Goal: Information Seeking & Learning: Learn about a topic

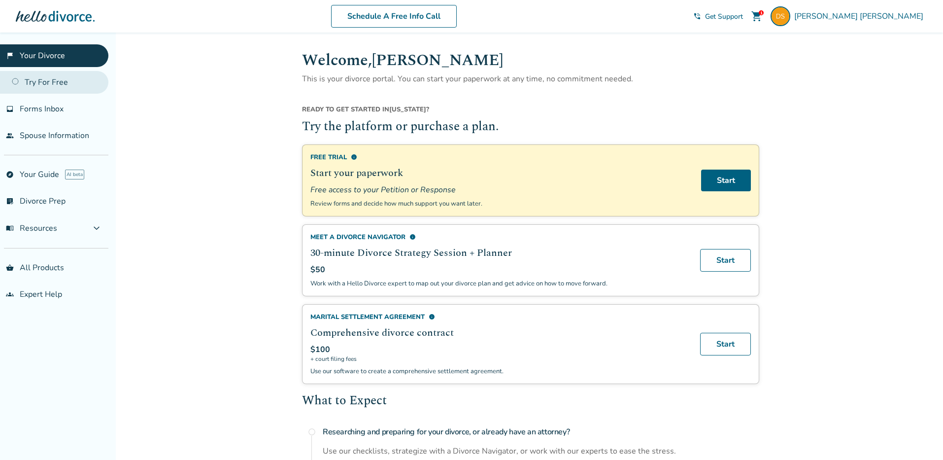
click at [37, 88] on link "Try For Free" at bounding box center [54, 82] width 108 height 23
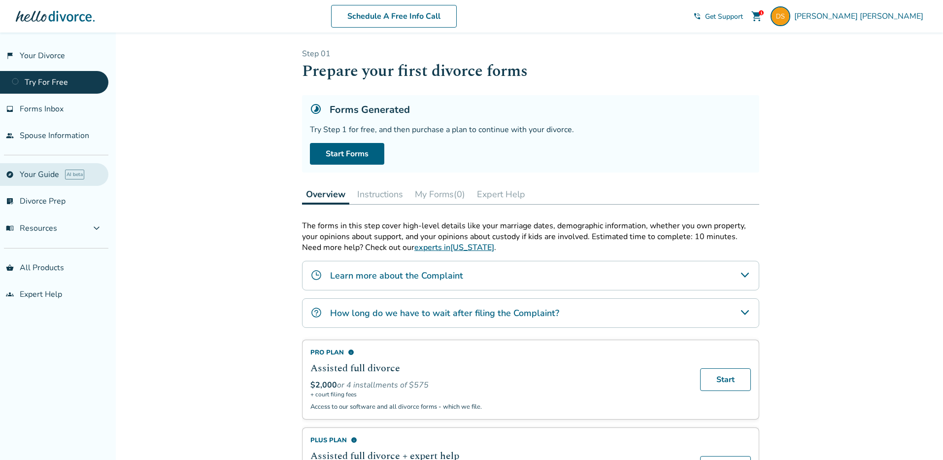
click at [47, 173] on link "explore Your Guide AI beta" at bounding box center [54, 174] width 108 height 23
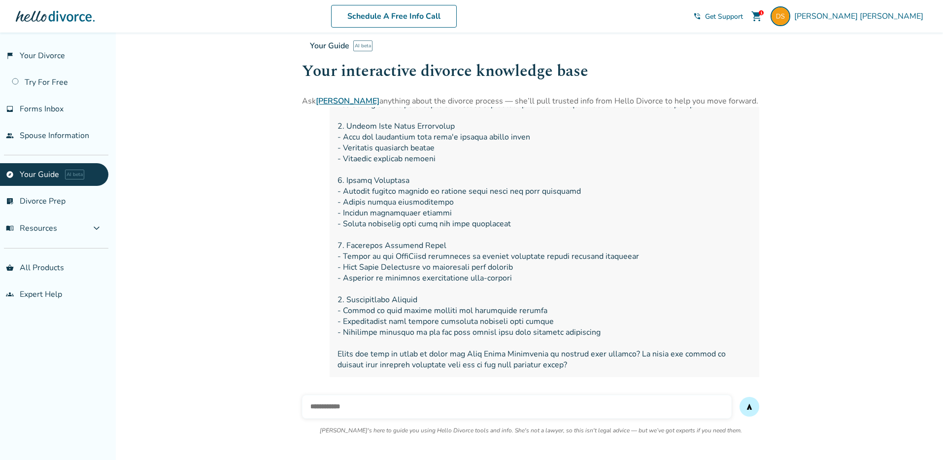
scroll to position [3255, 0]
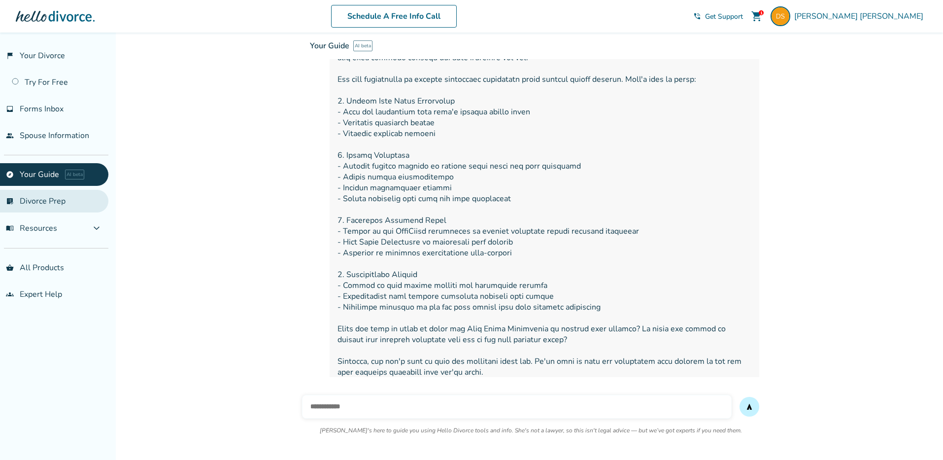
click at [49, 205] on link "list_alt_check Divorce Prep" at bounding box center [54, 201] width 108 height 23
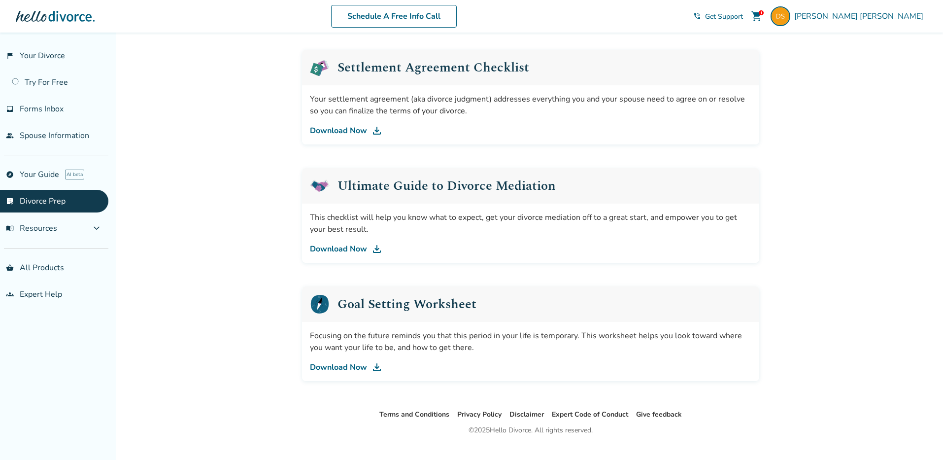
scroll to position [523, 0]
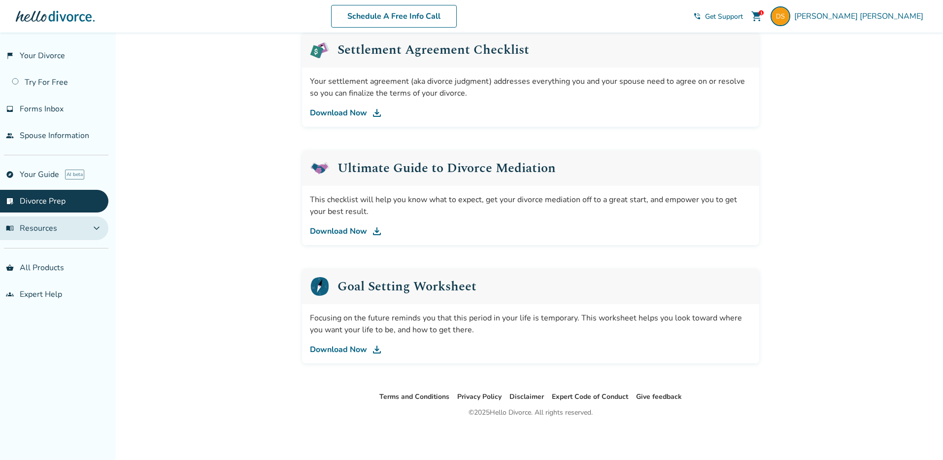
click at [102, 225] on span "expand_more" at bounding box center [97, 228] width 12 height 12
click at [102, 225] on span "expand_less" at bounding box center [97, 228] width 12 height 12
